Goal: Information Seeking & Learning: Learn about a topic

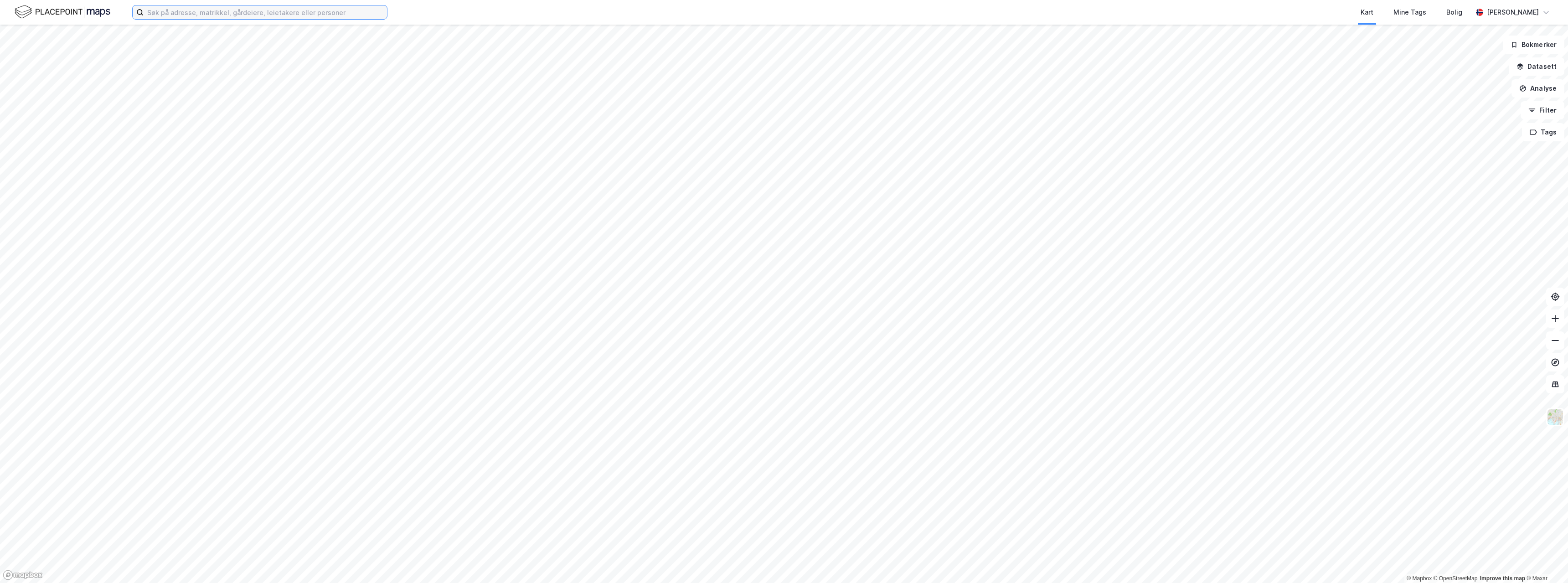
click at [233, 18] on input at bounding box center [265, 12] width 243 height 13
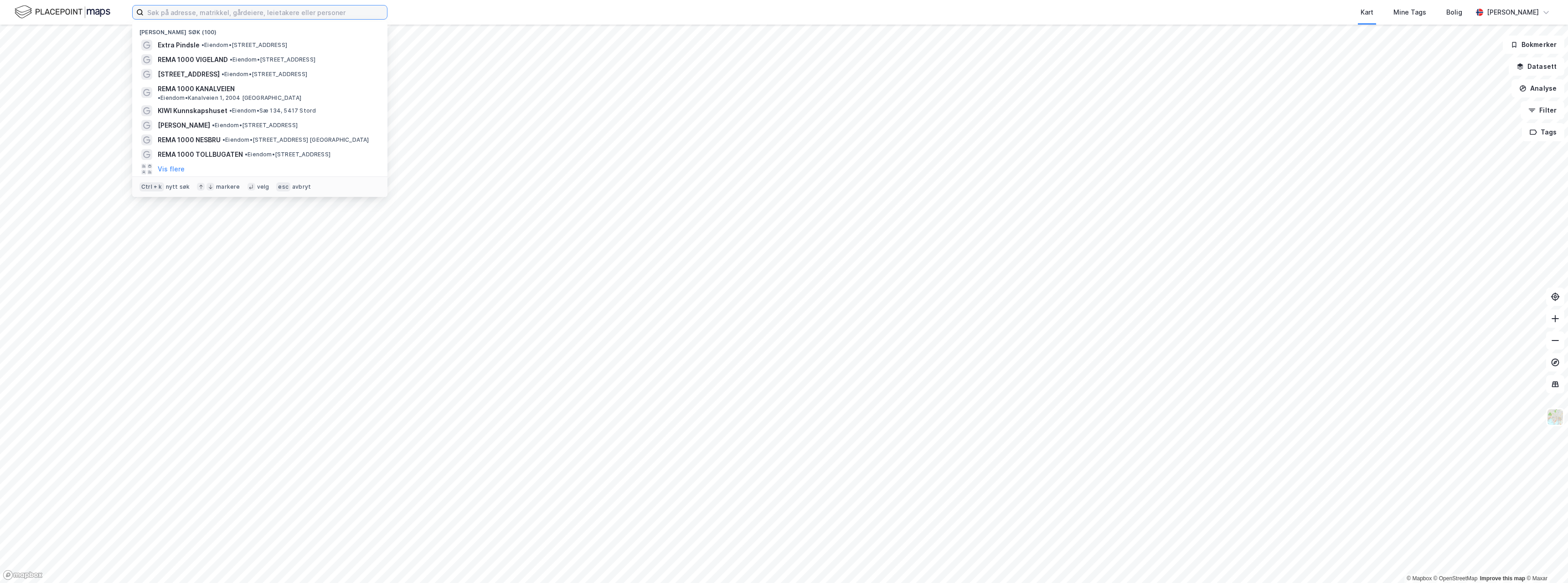
paste input "Rema 1000 Ostereidet Senter"
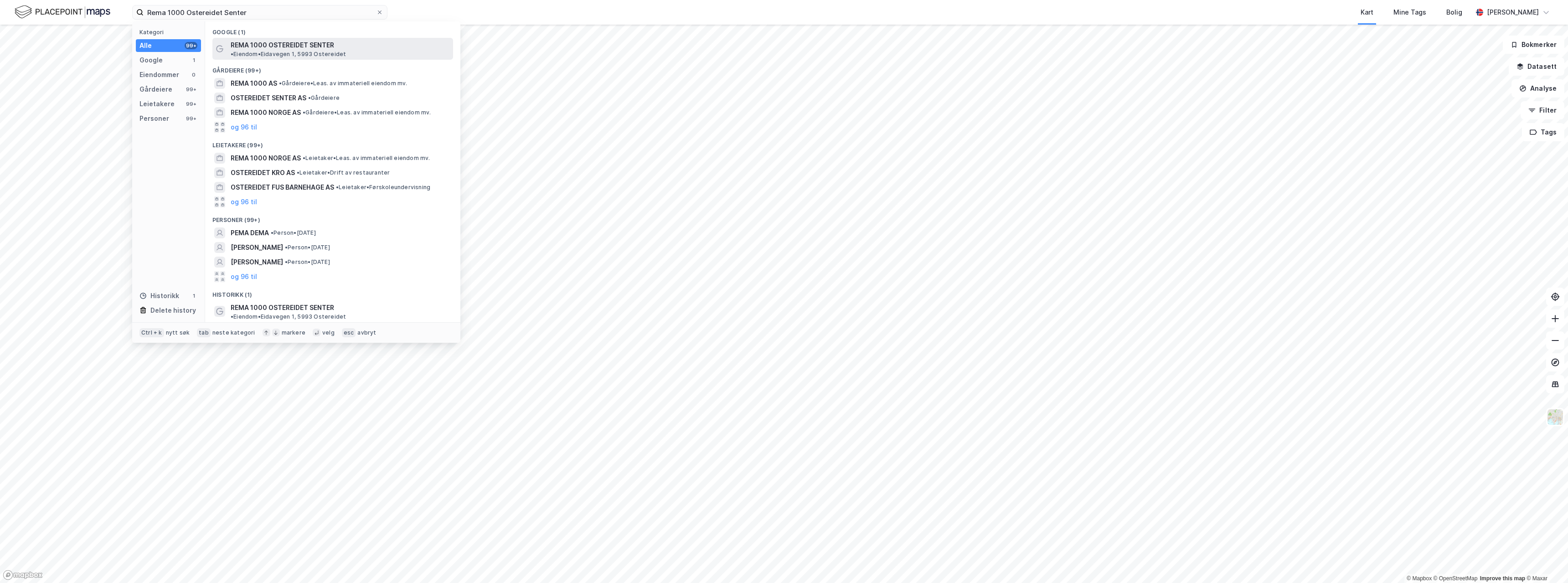
click at [278, 44] on span "REMA 1000 OSTEREIDET SENTER" at bounding box center [282, 45] width 103 height 11
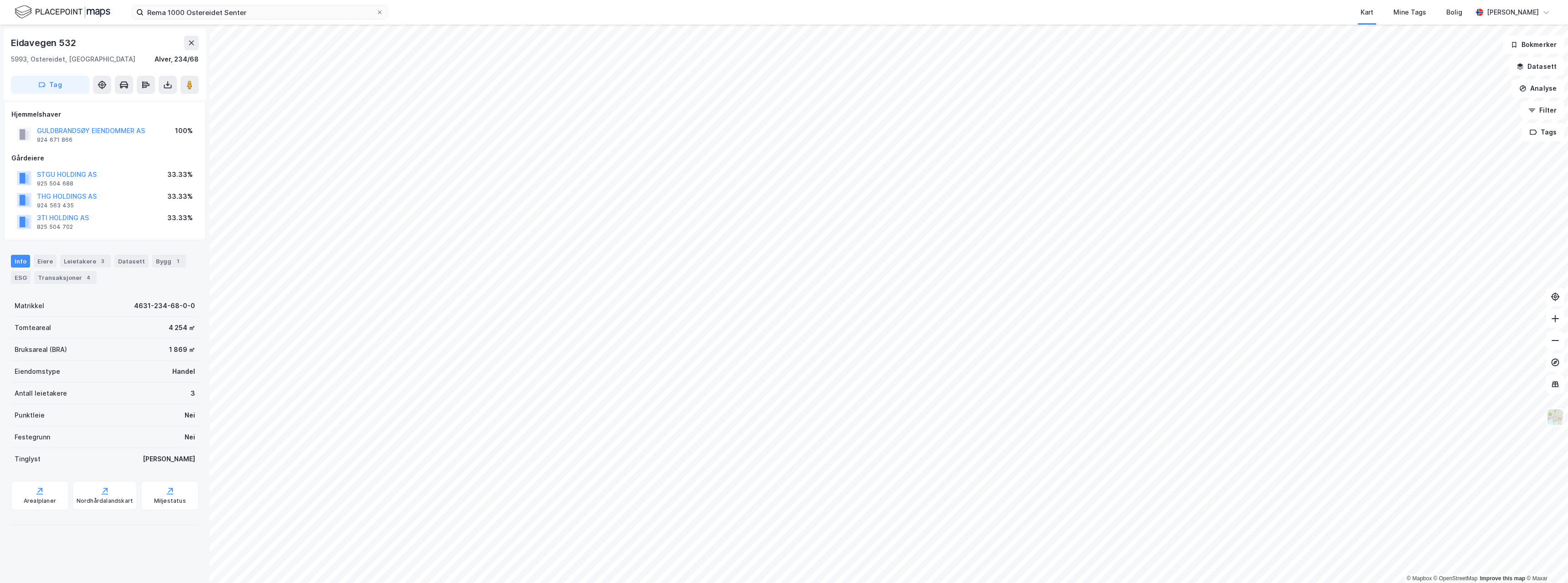
click at [487, 20] on div "Kart Mine Tags Bolig" at bounding box center [951, 12] width 1041 height 24
click at [185, 82] on icon at bounding box center [189, 85] width 9 height 9
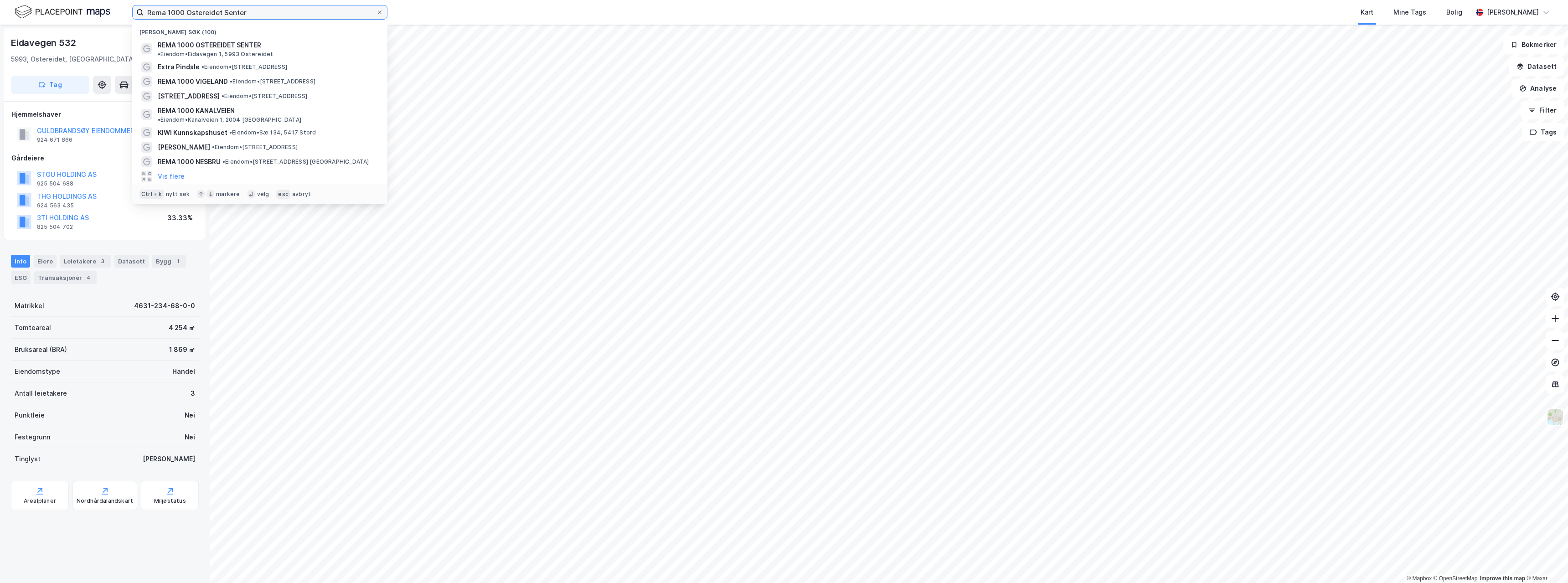
click at [326, 15] on input "Rema 1000 Ostereidet Senter" at bounding box center [260, 12] width 233 height 13
paste input "Brokelandsheia"
type input "spar Brokelandsheia"
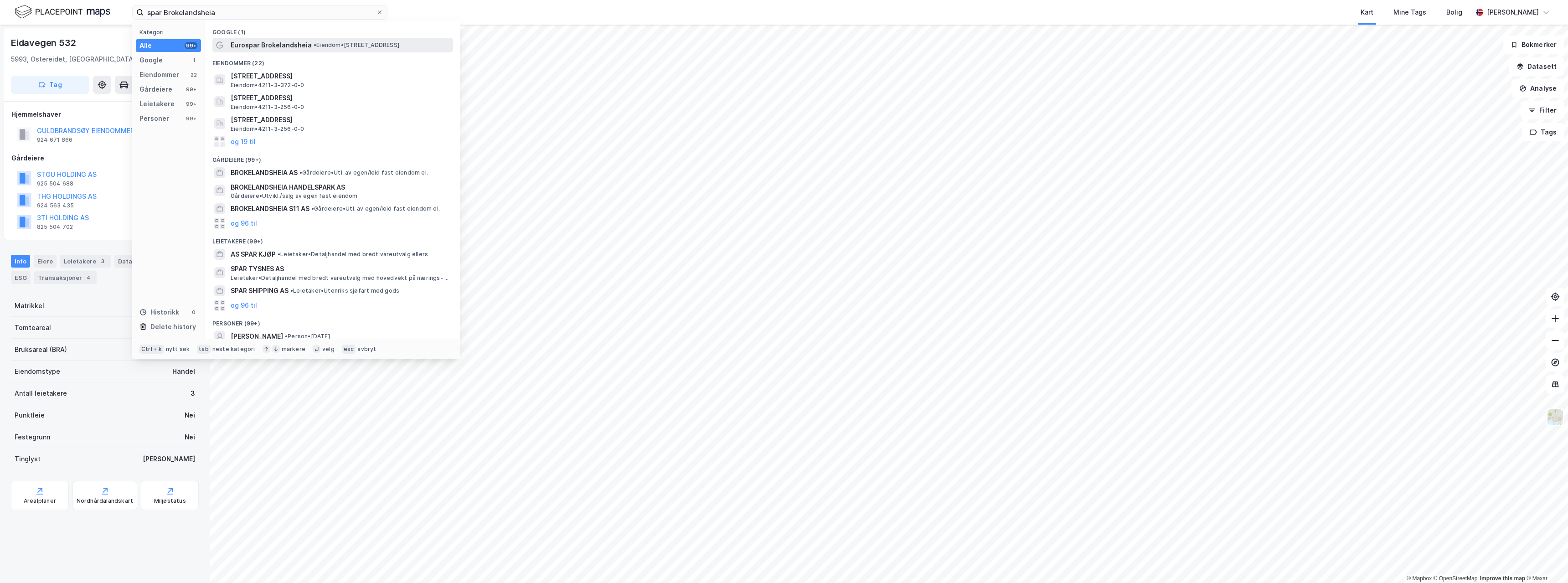
click at [303, 42] on span "Eurospar Brokelandsheia" at bounding box center [271, 45] width 81 height 11
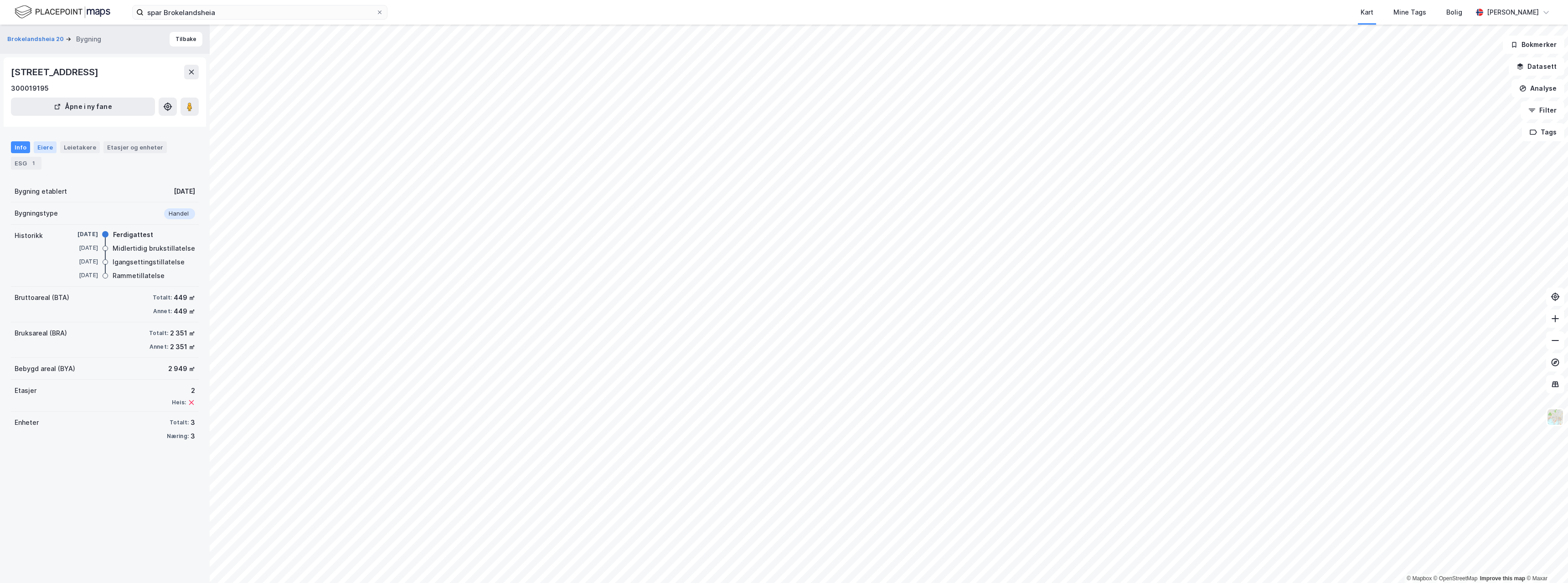
click at [37, 142] on div "Eiere" at bounding box center [44, 147] width 23 height 12
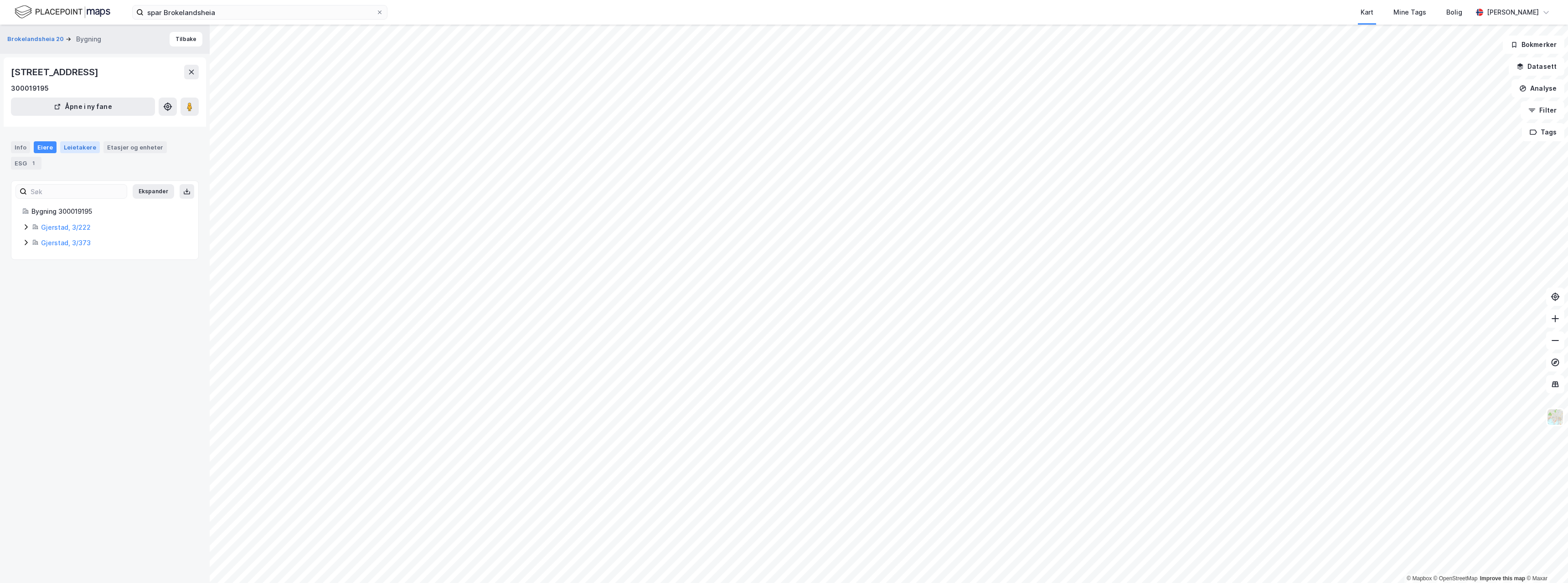
click at [74, 148] on div "Leietakere" at bounding box center [80, 147] width 40 height 12
